Goal: Use online tool/utility

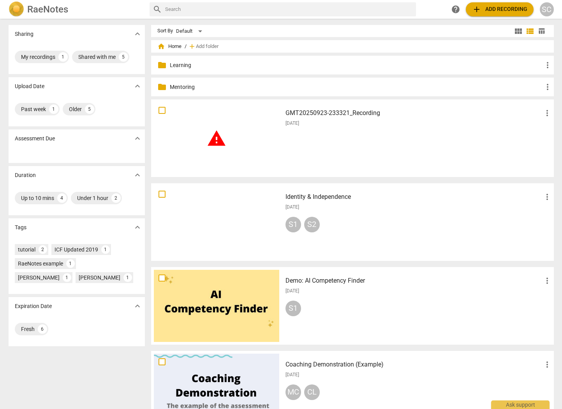
click at [248, 227] on div at bounding box center [217, 222] width 126 height 72
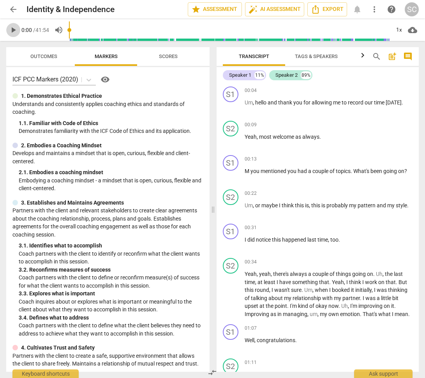
click at [12, 28] on span "play_arrow" at bounding box center [13, 29] width 9 height 9
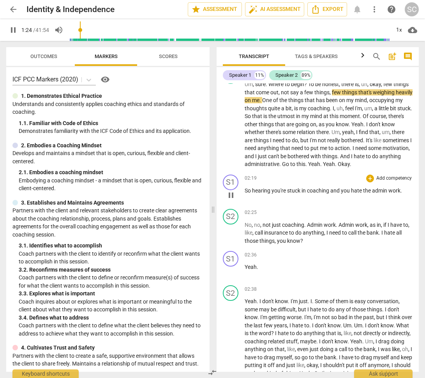
scroll to position [345, 0]
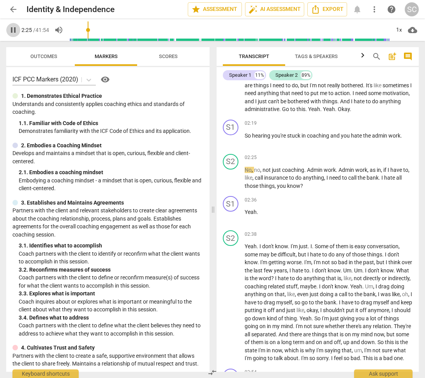
click at [13, 30] on span "pause" at bounding box center [13, 29] width 9 height 9
click at [11, 28] on span "play_arrow" at bounding box center [13, 29] width 9 height 9
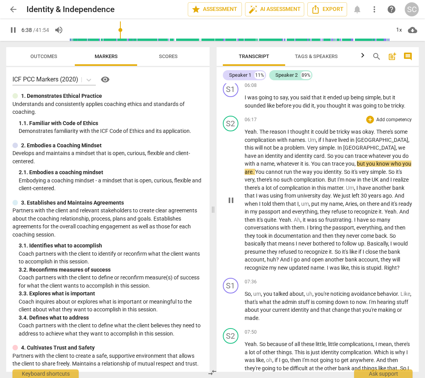
scroll to position [909, 0]
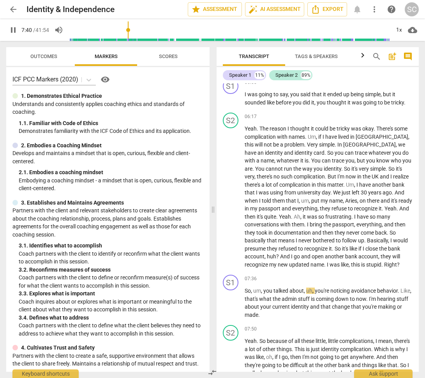
click at [13, 30] on span "pause" at bounding box center [13, 29] width 9 height 9
click at [11, 29] on span "play_arrow" at bounding box center [13, 29] width 9 height 9
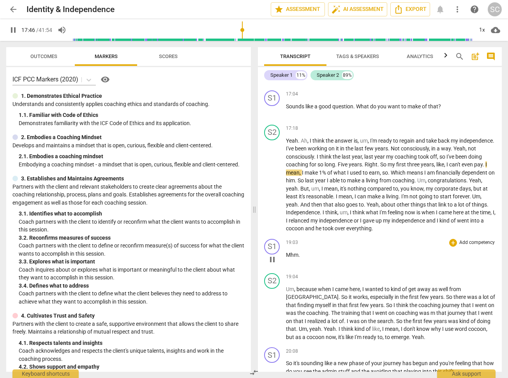
scroll to position [2031, 0]
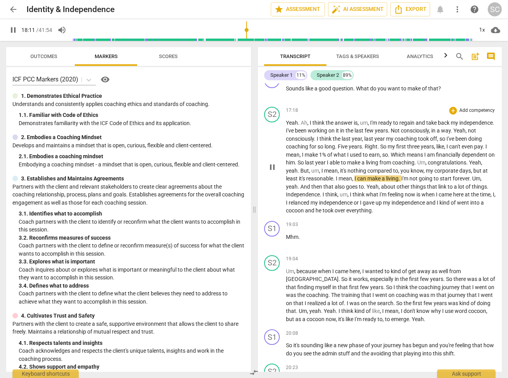
click at [469, 159] on span "Yeah" at bounding box center [475, 162] width 12 height 6
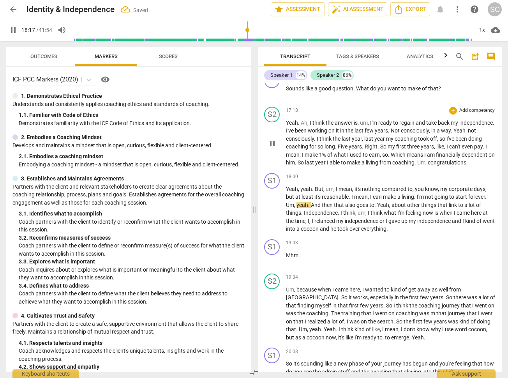
click at [428, 159] on span "congratulations" at bounding box center [447, 162] width 39 height 6
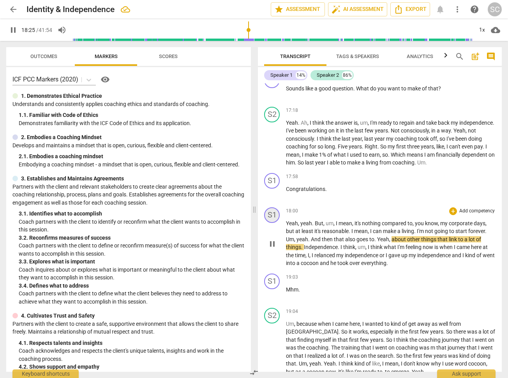
click at [277, 207] on div "S1" at bounding box center [272, 215] width 16 height 16
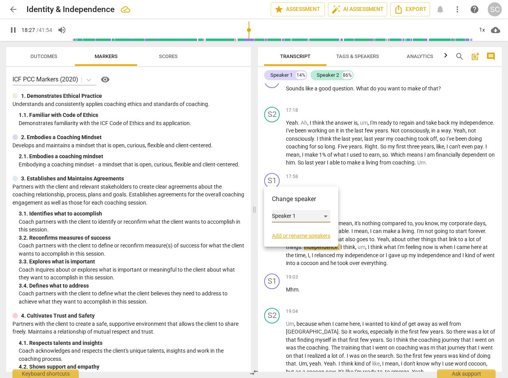
click at [315, 216] on div "Speaker 1" at bounding box center [301, 216] width 58 height 12
click at [309, 227] on li "Speaker 2" at bounding box center [301, 231] width 59 height 15
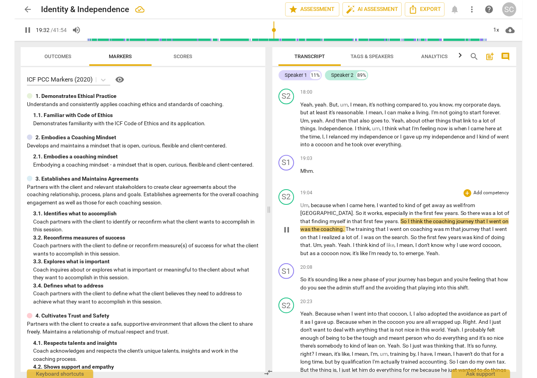
scroll to position [2166, 0]
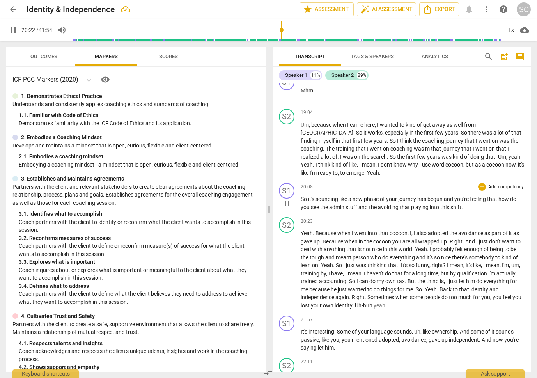
click at [467, 195] on p "So it's sounding like a new phase of your journey has begun and you're feeling …" at bounding box center [413, 203] width 224 height 16
type input "1224"
click at [503, 196] on span "how" at bounding box center [504, 199] width 12 height 6
click at [486, 10] on span "more_vert" at bounding box center [485, 9] width 9 height 9
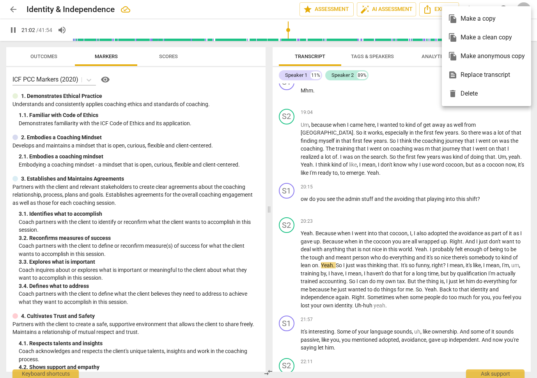
click at [501, 147] on div at bounding box center [268, 189] width 537 height 378
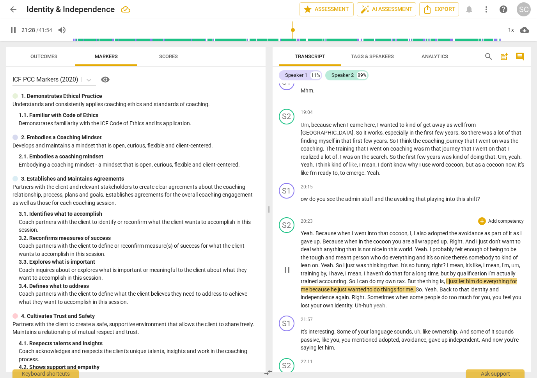
type input "1289"
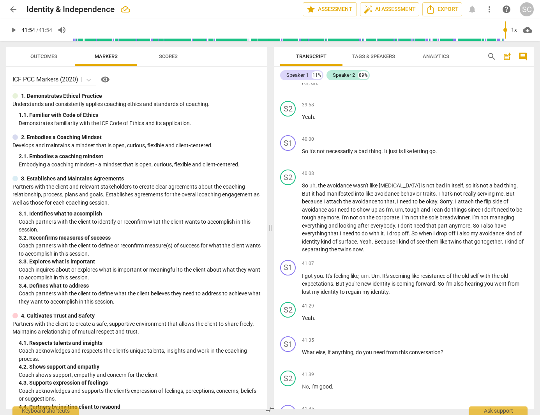
scroll to position [4002, 0]
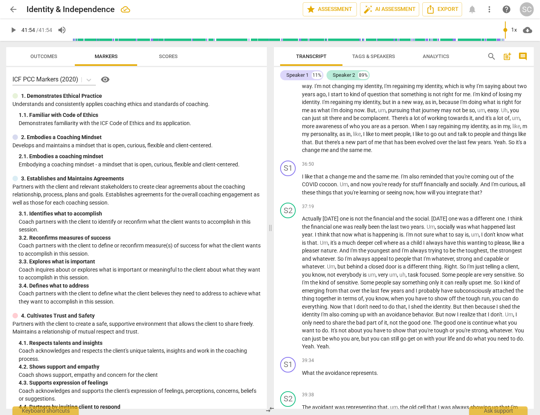
type input "2514"
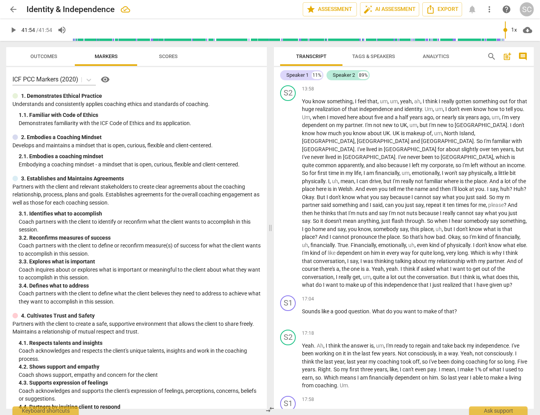
scroll to position [1455, 0]
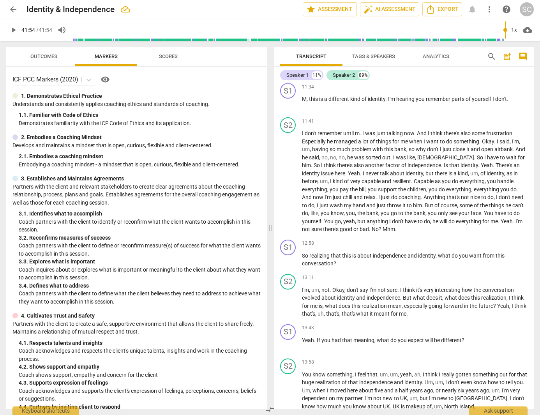
click at [428, 54] on span "Analytics" at bounding box center [436, 56] width 27 height 6
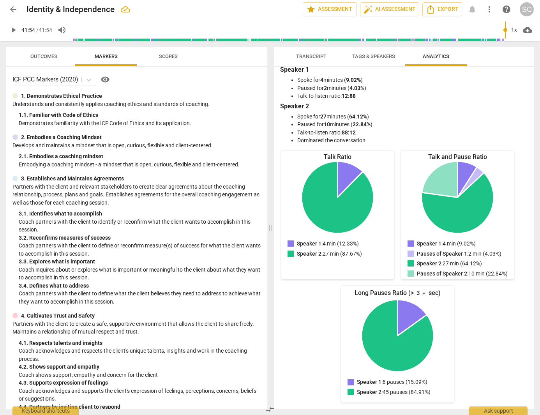
scroll to position [0, 0]
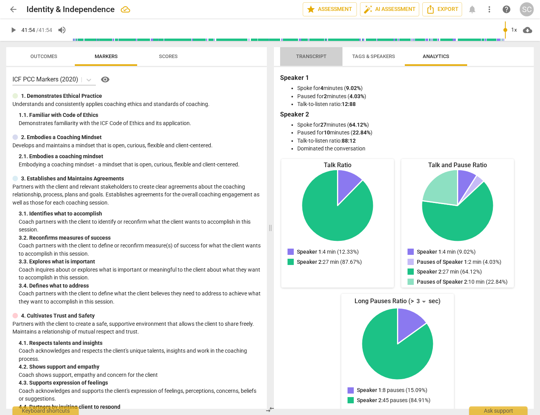
click at [295, 58] on span "Transcript" at bounding box center [311, 56] width 49 height 11
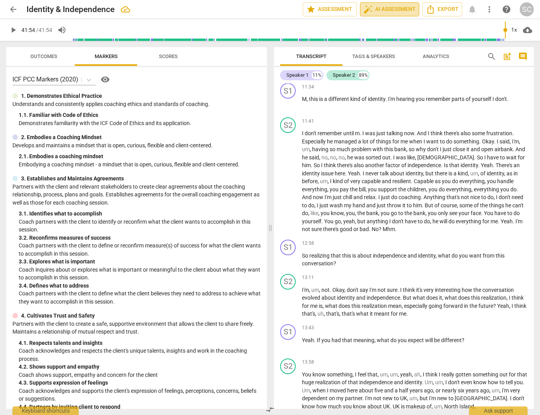
click at [395, 7] on span "auto_fix_high AI Assessment" at bounding box center [390, 9] width 52 height 9
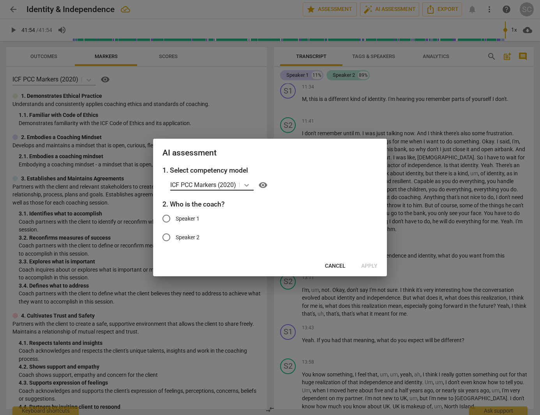
click at [249, 184] on icon at bounding box center [247, 185] width 8 height 8
click at [422, 266] on div at bounding box center [270, 207] width 540 height 415
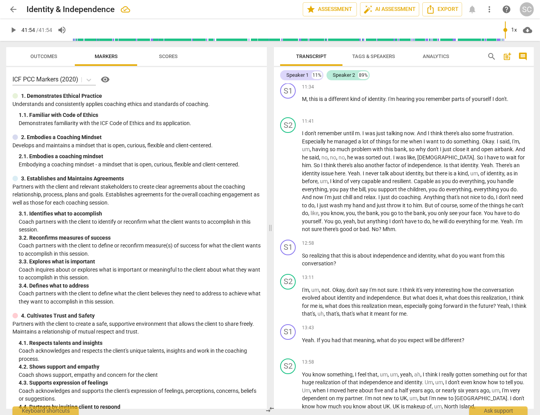
click at [163, 55] on span "Scores" at bounding box center [168, 56] width 19 height 6
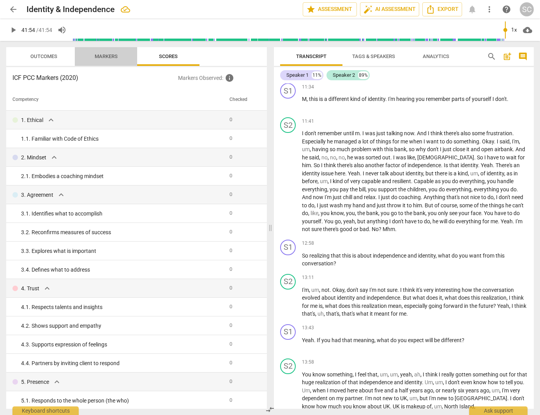
click at [108, 55] on span "Markers" at bounding box center [106, 56] width 23 height 6
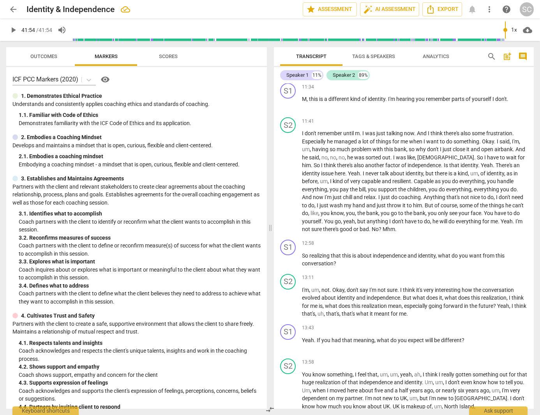
click at [49, 52] on span "Outcomes" at bounding box center [44, 56] width 46 height 11
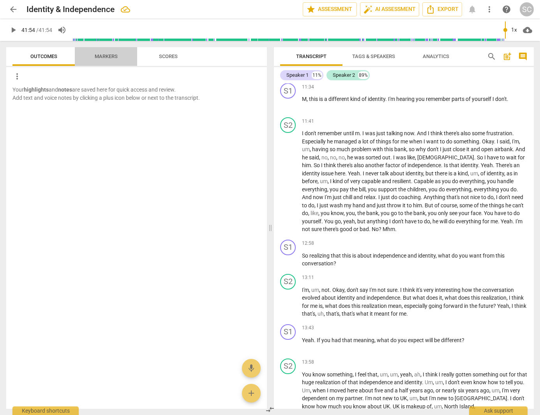
click at [113, 59] on span "Markers" at bounding box center [106, 56] width 42 height 11
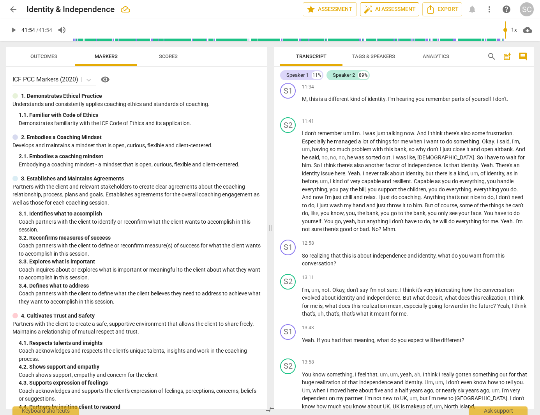
click at [384, 8] on span "auto_fix_high AI Assessment" at bounding box center [390, 9] width 52 height 9
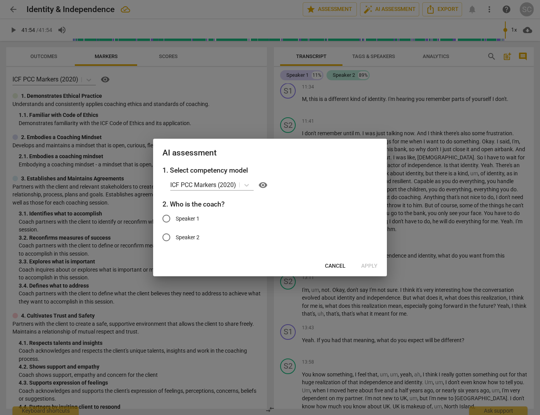
click at [168, 215] on input "Speaker 1" at bounding box center [166, 218] width 19 height 19
radio input "true"
click at [366, 267] on span "Apply" at bounding box center [369, 266] width 16 height 8
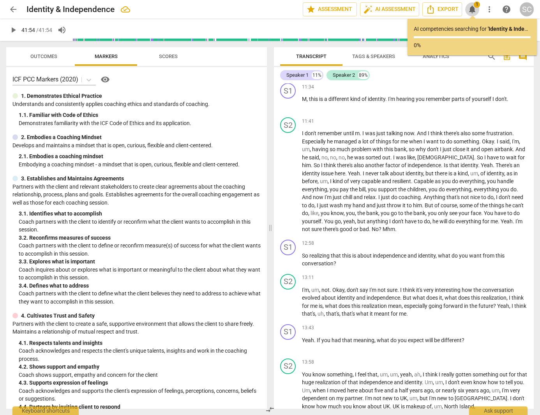
click at [476, 9] on span "notifications" at bounding box center [472, 9] width 9 height 9
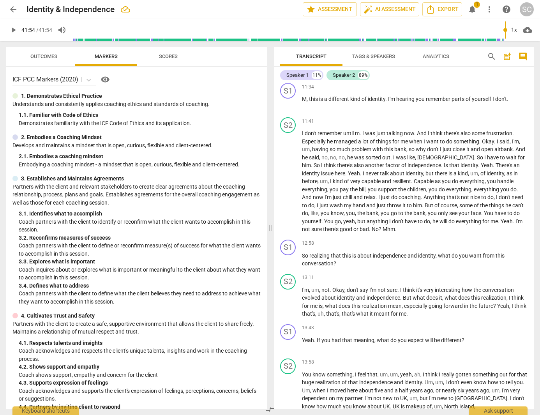
click at [476, 9] on span "notifications" at bounding box center [472, 9] width 9 height 9
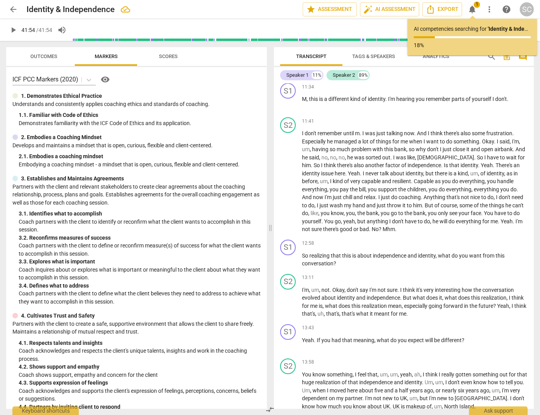
type input "2514"
